Goal: Information Seeking & Learning: Check status

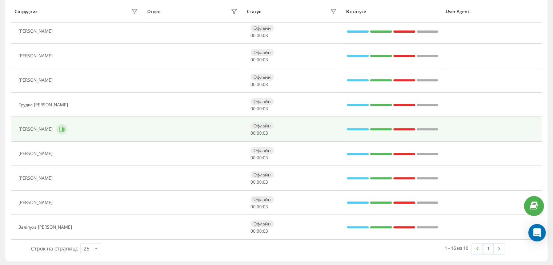
scroll to position [268, 0]
click at [65, 127] on icon at bounding box center [62, 130] width 6 height 6
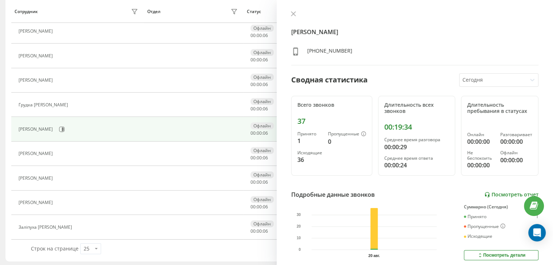
click at [500, 194] on link "Посмотреть отчет" at bounding box center [511, 195] width 54 height 6
click at [292, 14] on icon at bounding box center [293, 14] width 4 height 4
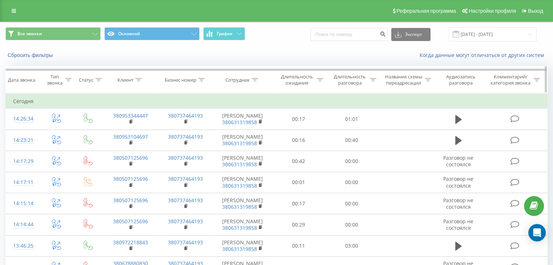
click at [371, 78] on icon at bounding box center [373, 80] width 7 height 4
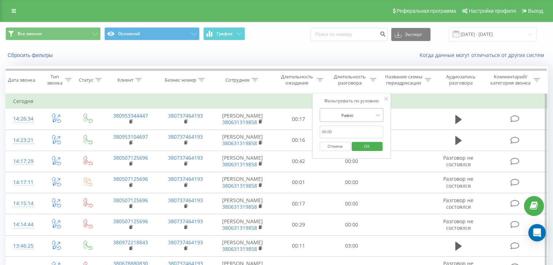
click at [367, 110] on div "Равно" at bounding box center [347, 115] width 53 height 11
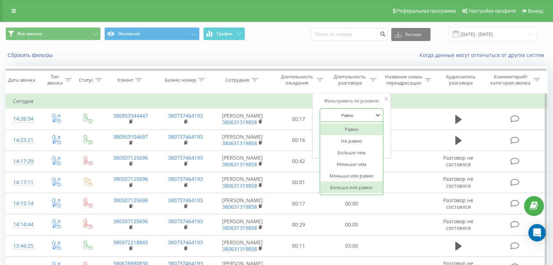
click at [355, 182] on div "Больше или равно" at bounding box center [351, 188] width 63 height 12
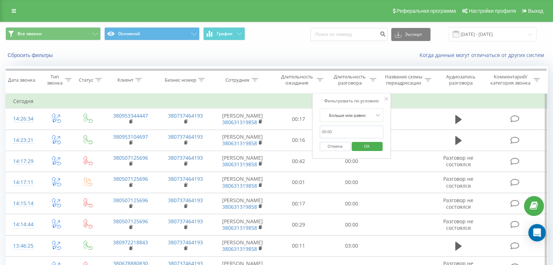
drag, startPoint x: 340, startPoint y: 131, endPoint x: 345, endPoint y: 137, distance: 7.3
click at [340, 131] on input "text" at bounding box center [352, 132] width 64 height 13
type input "00:59"
click at [363, 144] on span "OK" at bounding box center [367, 146] width 20 height 11
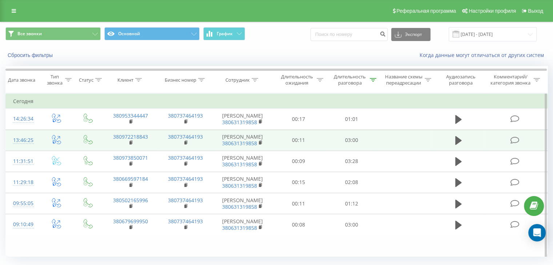
scroll to position [31, 0]
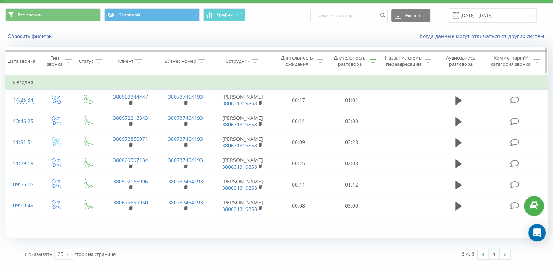
click at [372, 55] on div "Длительность разговора" at bounding box center [354, 61] width 45 height 12
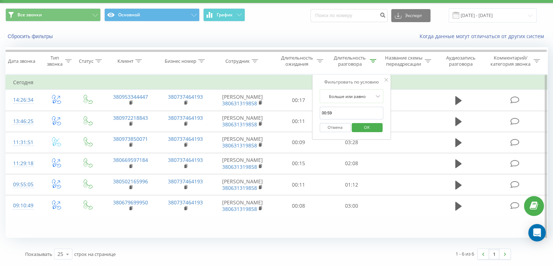
click at [385, 78] on icon at bounding box center [387, 80] width 4 height 4
